Goal: Transaction & Acquisition: Obtain resource

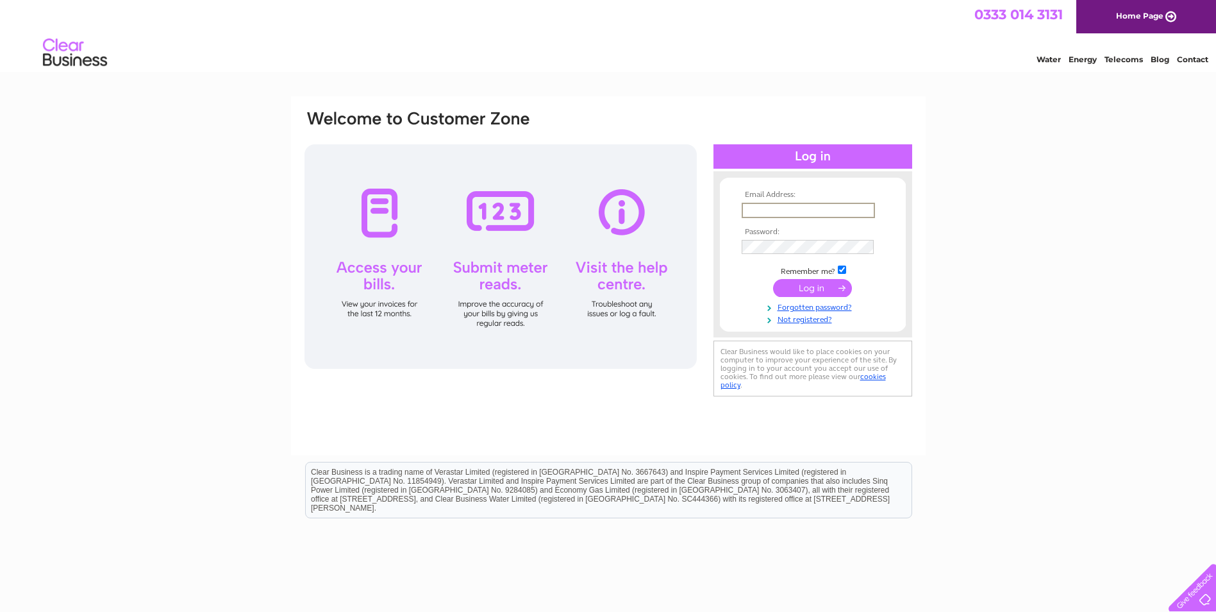
click at [753, 208] on input "text" at bounding box center [808, 210] width 133 height 15
type input "[EMAIL_ADDRESS][DOMAIN_NAME]"
click at [773, 279] on input "submit" at bounding box center [812, 288] width 79 height 18
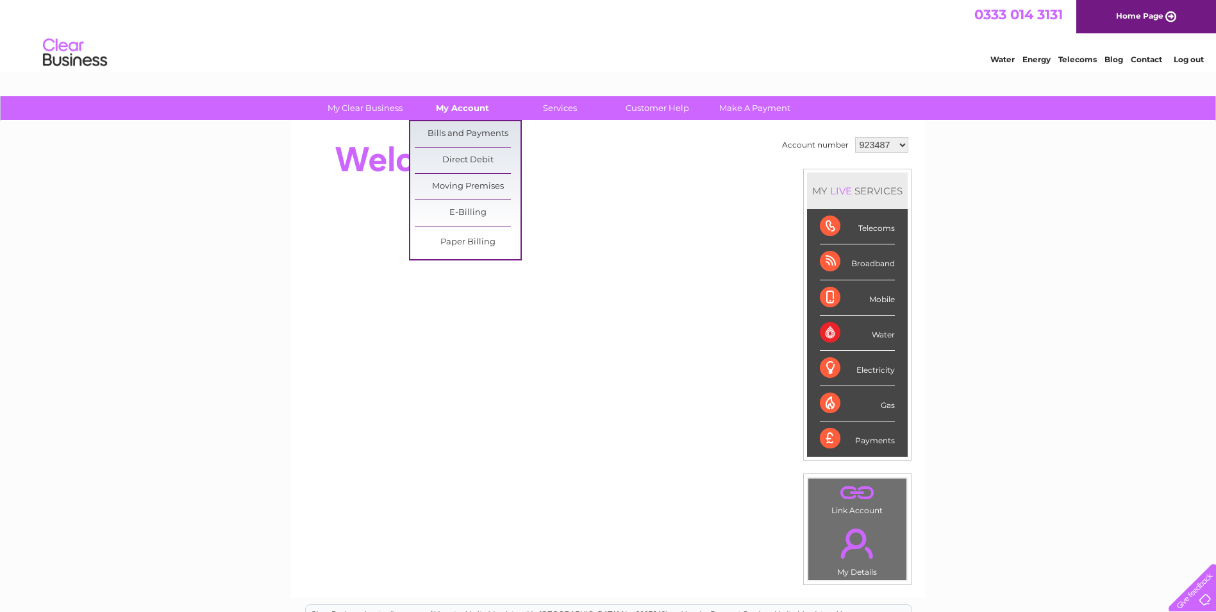
click at [469, 111] on link "My Account" at bounding box center [463, 108] width 106 height 24
click at [474, 129] on link "Bills and Payments" at bounding box center [468, 134] width 106 height 26
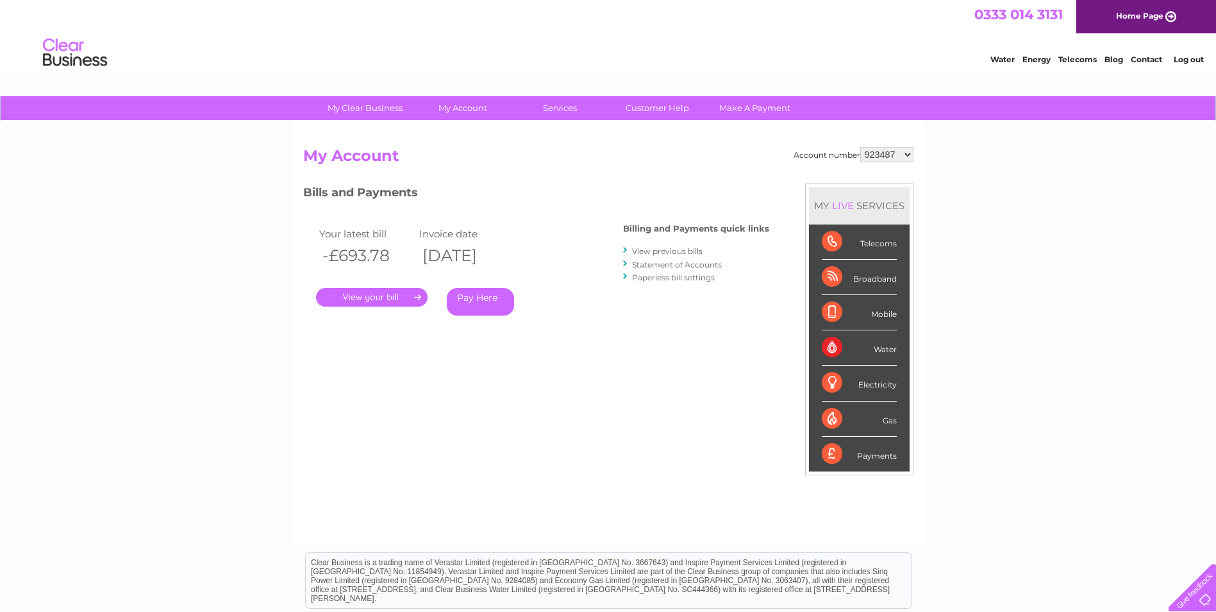
click at [358, 290] on link "." at bounding box center [372, 297] width 112 height 19
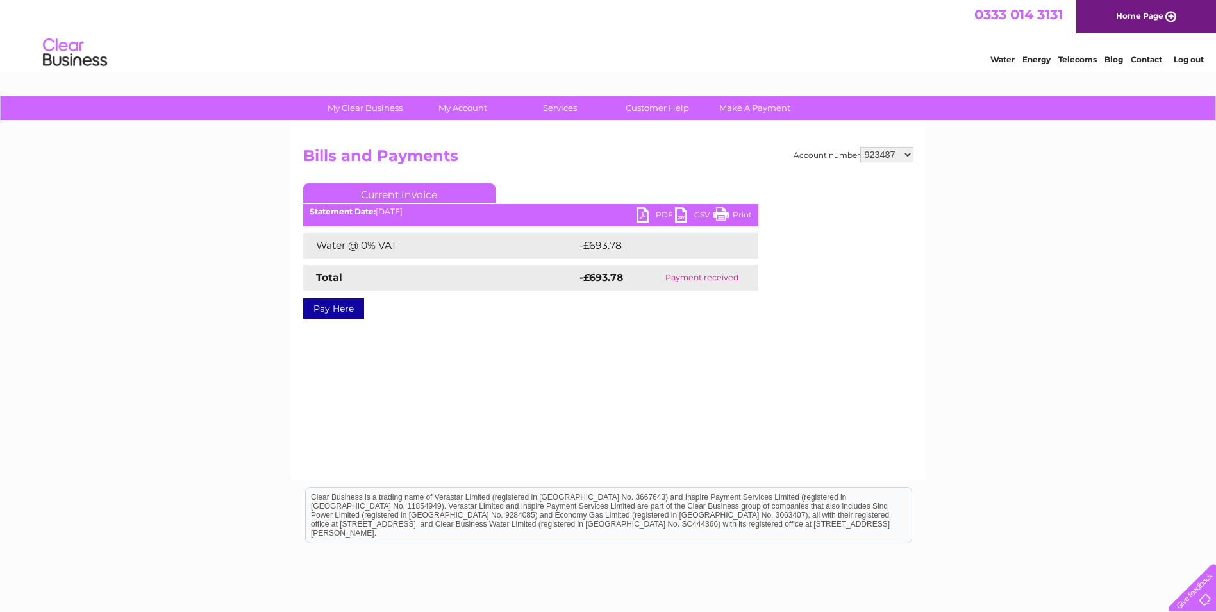
click at [662, 213] on link "PDF" at bounding box center [656, 216] width 38 height 19
click at [906, 152] on select "923487 927833 1128435" at bounding box center [886, 154] width 53 height 15
select select "927833"
click at [861, 147] on select "923487 927833 1128435" at bounding box center [886, 154] width 53 height 15
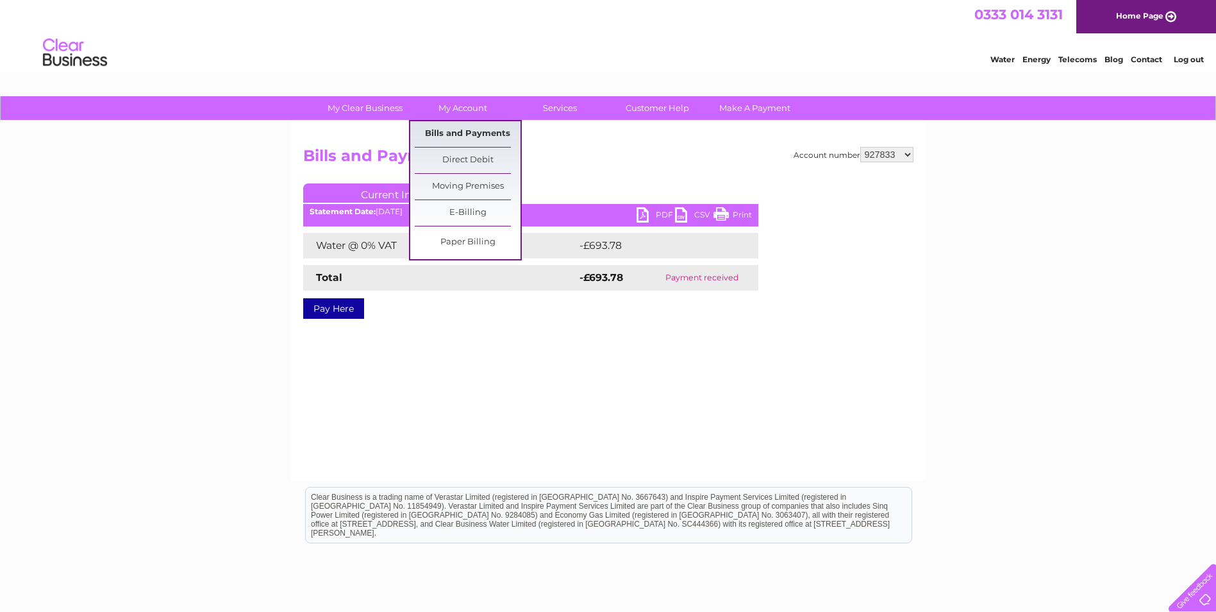
click at [479, 134] on link "Bills and Payments" at bounding box center [468, 134] width 106 height 26
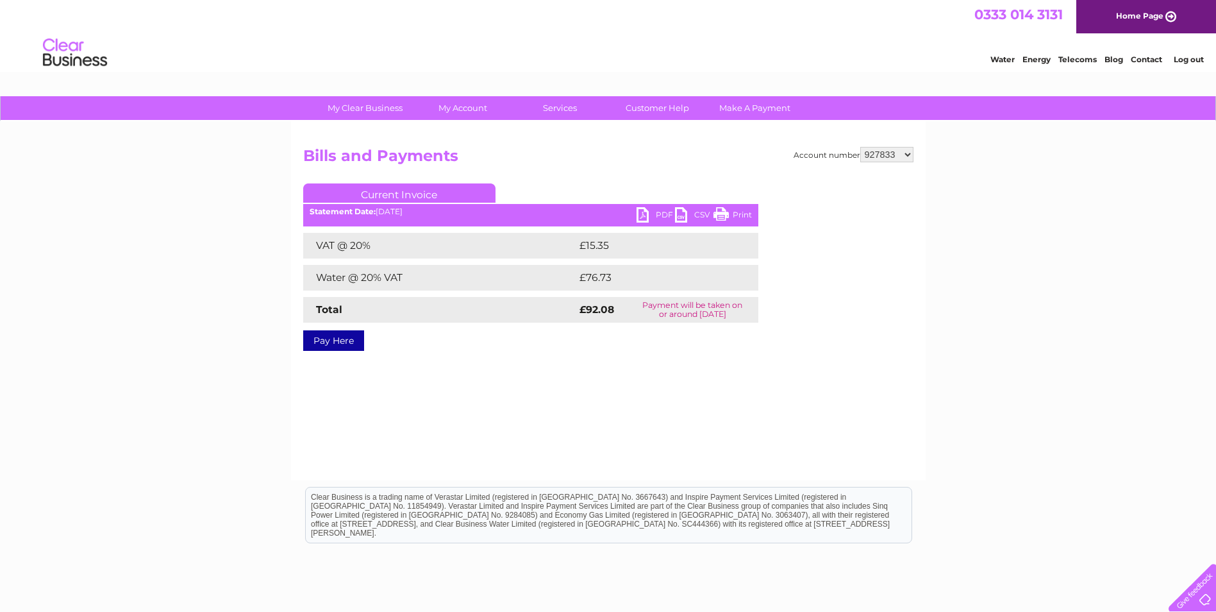
click at [661, 206] on ul "Current Invoice" at bounding box center [530, 195] width 455 height 24
click at [663, 216] on link "PDF" at bounding box center [656, 216] width 38 height 19
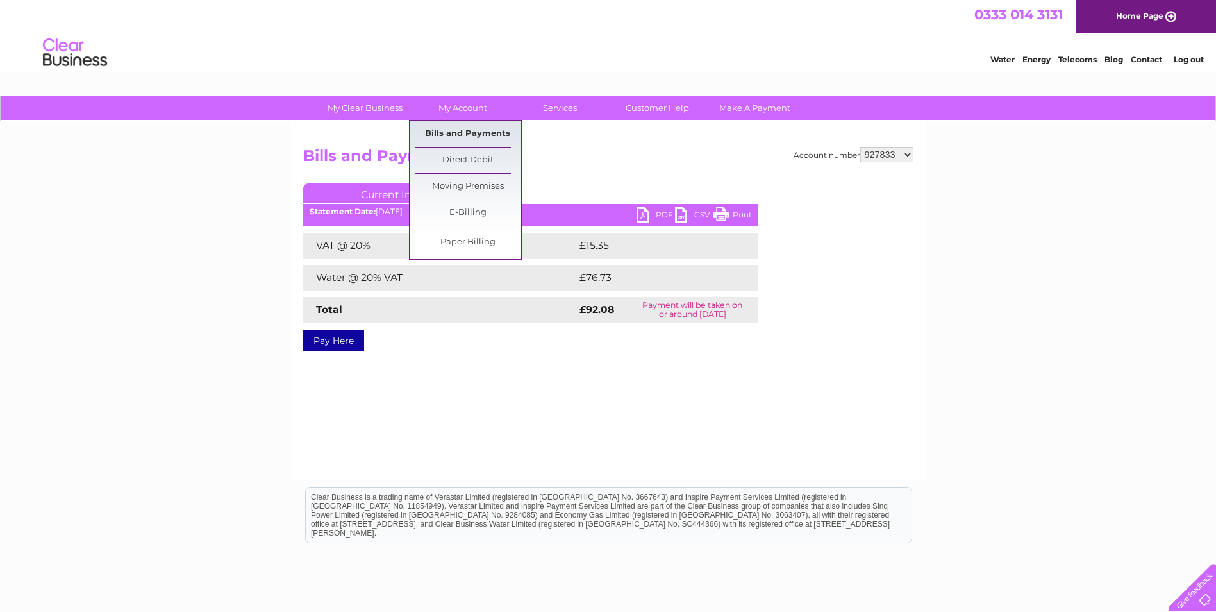
click at [467, 133] on link "Bills and Payments" at bounding box center [468, 134] width 106 height 26
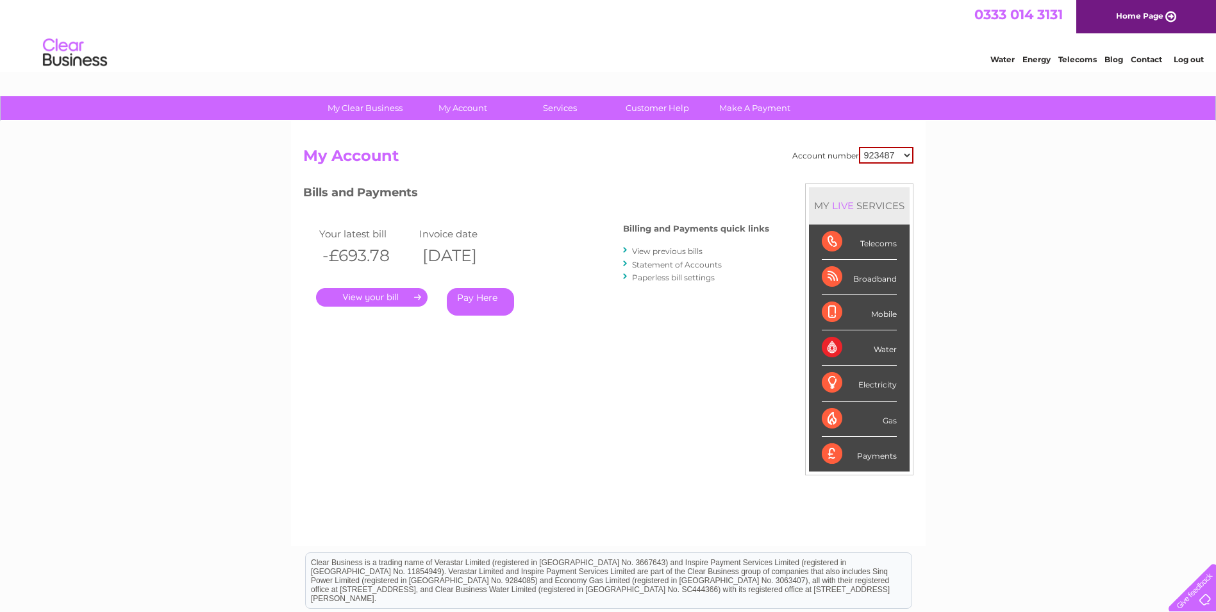
click at [904, 156] on select "923487 927833 1128435" at bounding box center [886, 155] width 54 height 17
select select "927833"
click at [860, 147] on select "923487 927833 1128435" at bounding box center [886, 155] width 54 height 17
click at [694, 251] on link "View previous bills" at bounding box center [667, 251] width 71 height 10
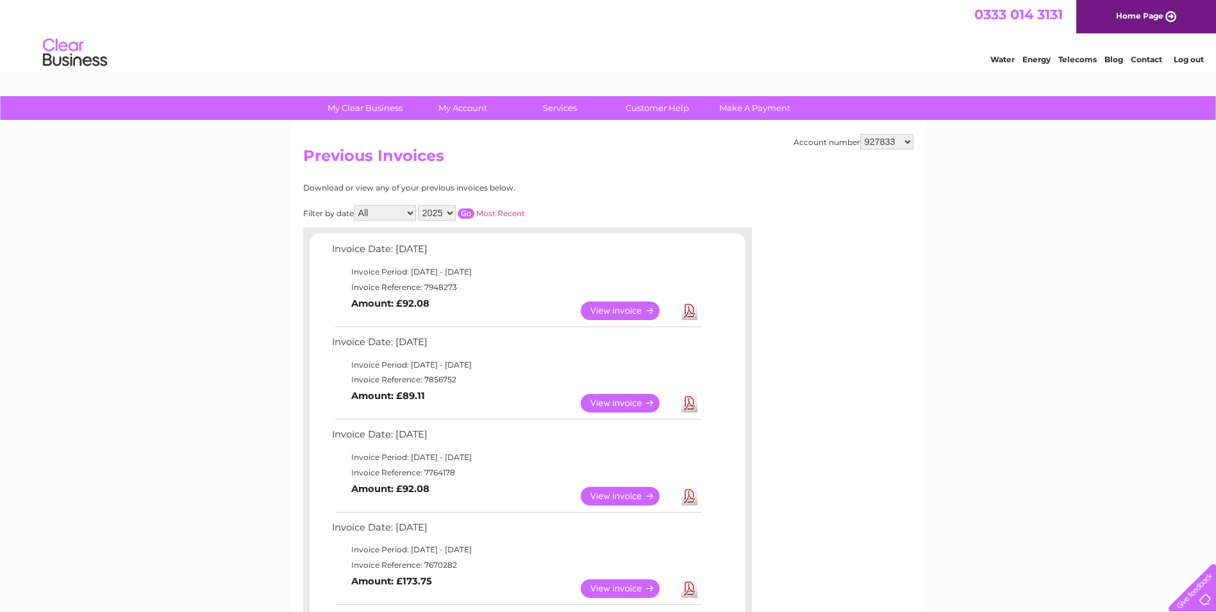
click at [692, 406] on link "Download" at bounding box center [689, 403] width 16 height 19
click at [906, 140] on select "923487 927833 1128435" at bounding box center [886, 141] width 53 height 15
select select "1128435"
click at [861, 134] on select "923487 927833 1128435" at bounding box center [886, 141] width 53 height 15
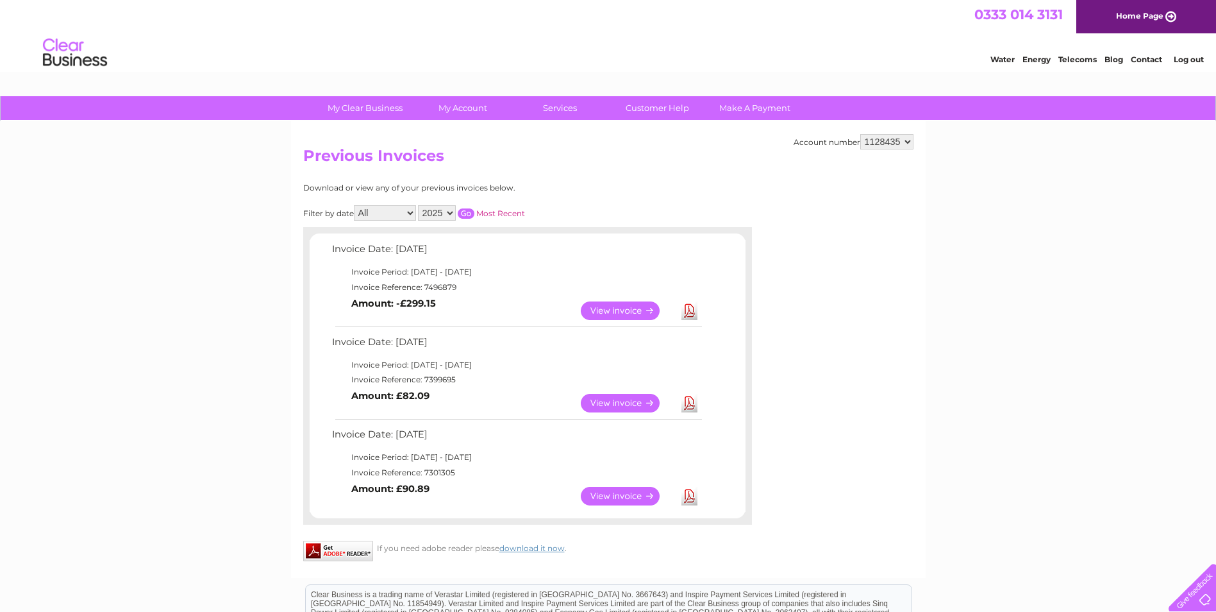
click at [614, 305] on link "View" at bounding box center [628, 310] width 94 height 19
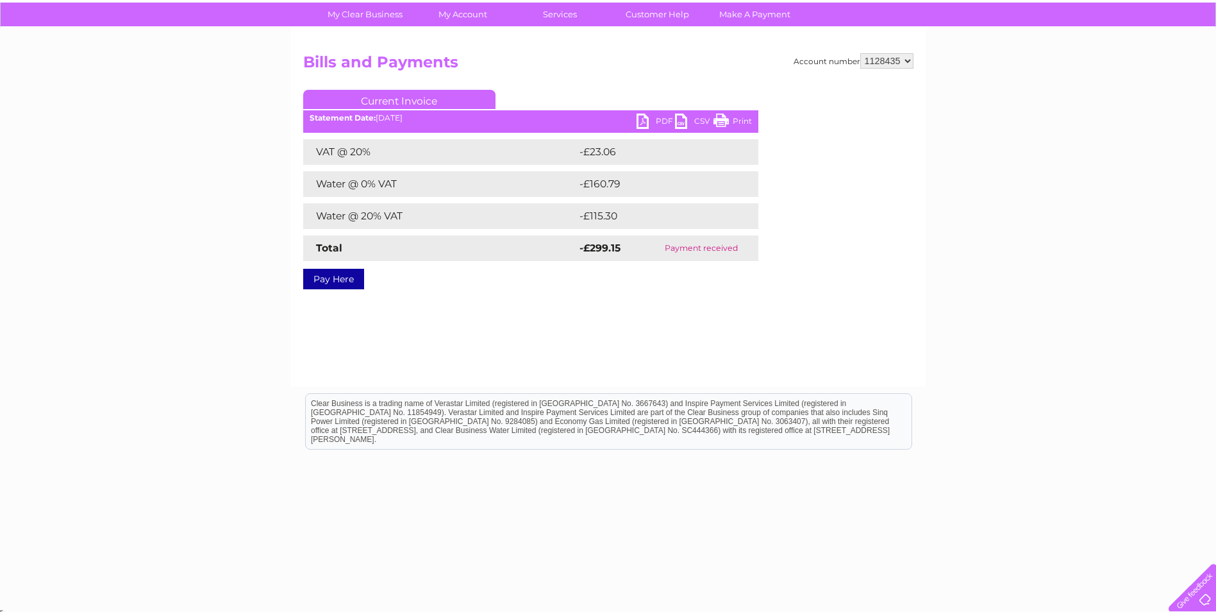
scroll to position [97, 0]
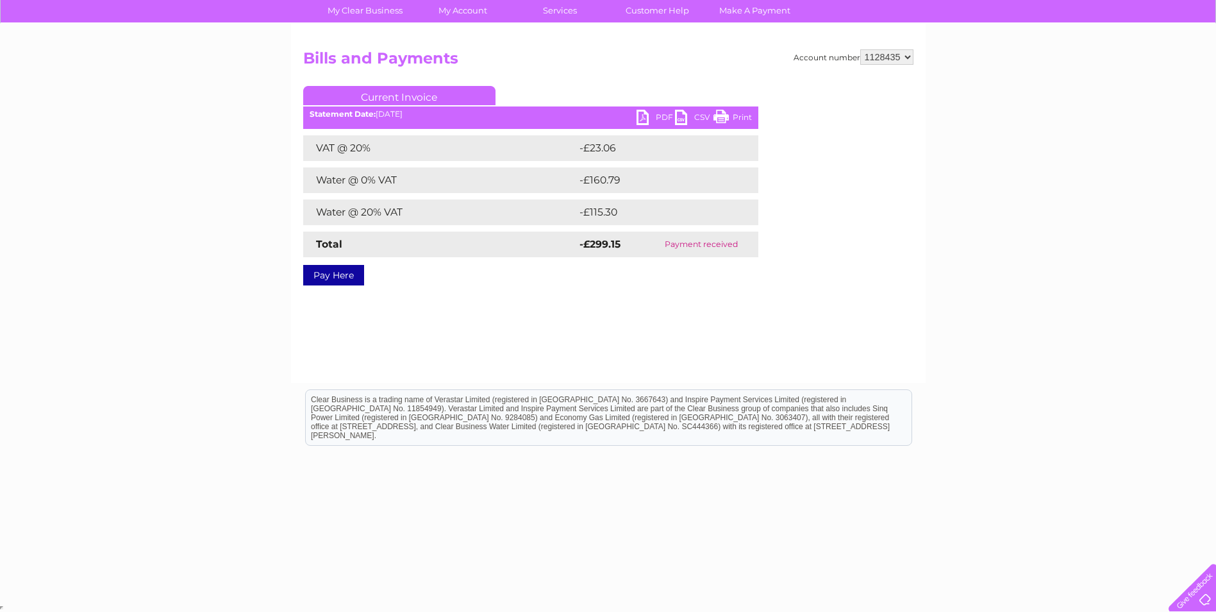
click at [664, 115] on link "PDF" at bounding box center [656, 119] width 38 height 19
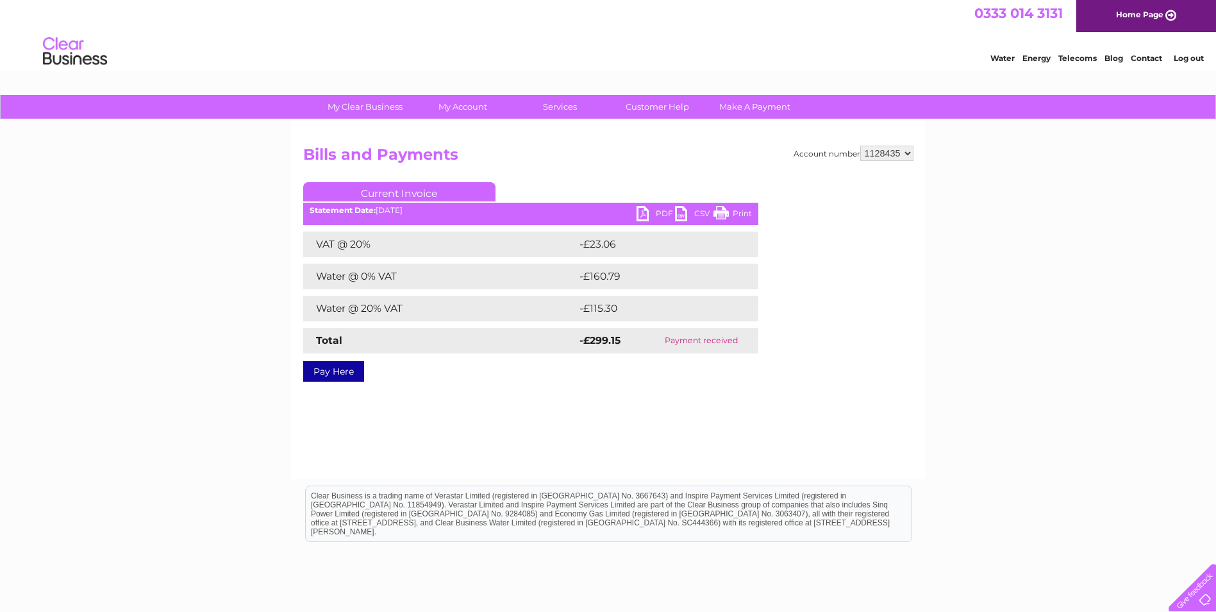
scroll to position [0, 0]
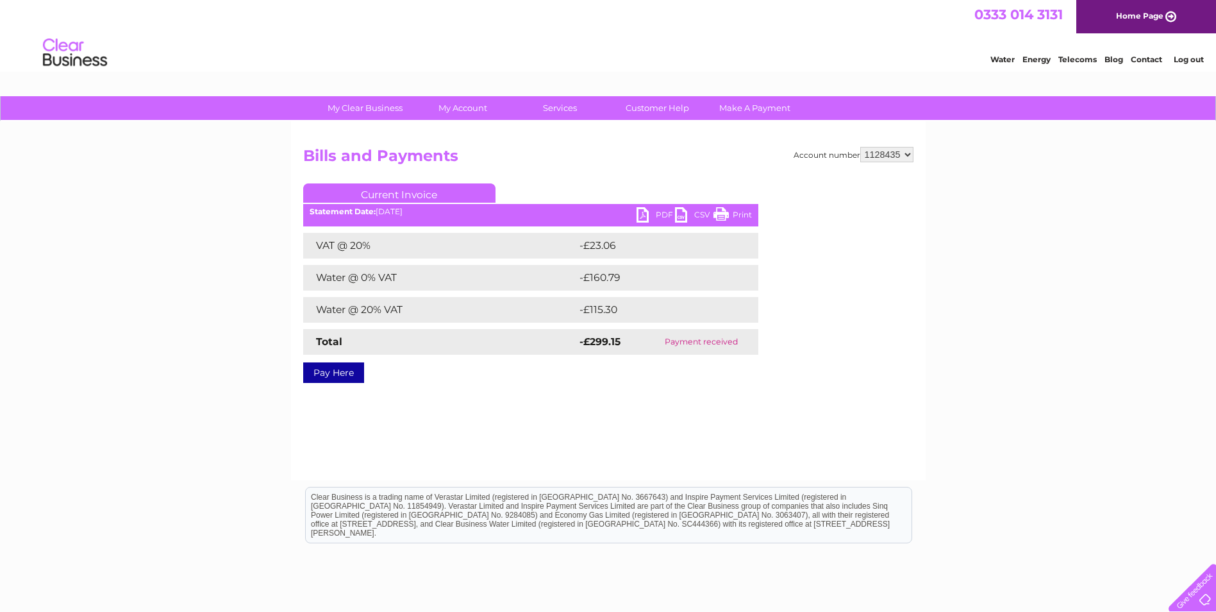
click at [1188, 54] on link "Log out" at bounding box center [1189, 59] width 30 height 10
